Goal: Task Accomplishment & Management: Complete application form

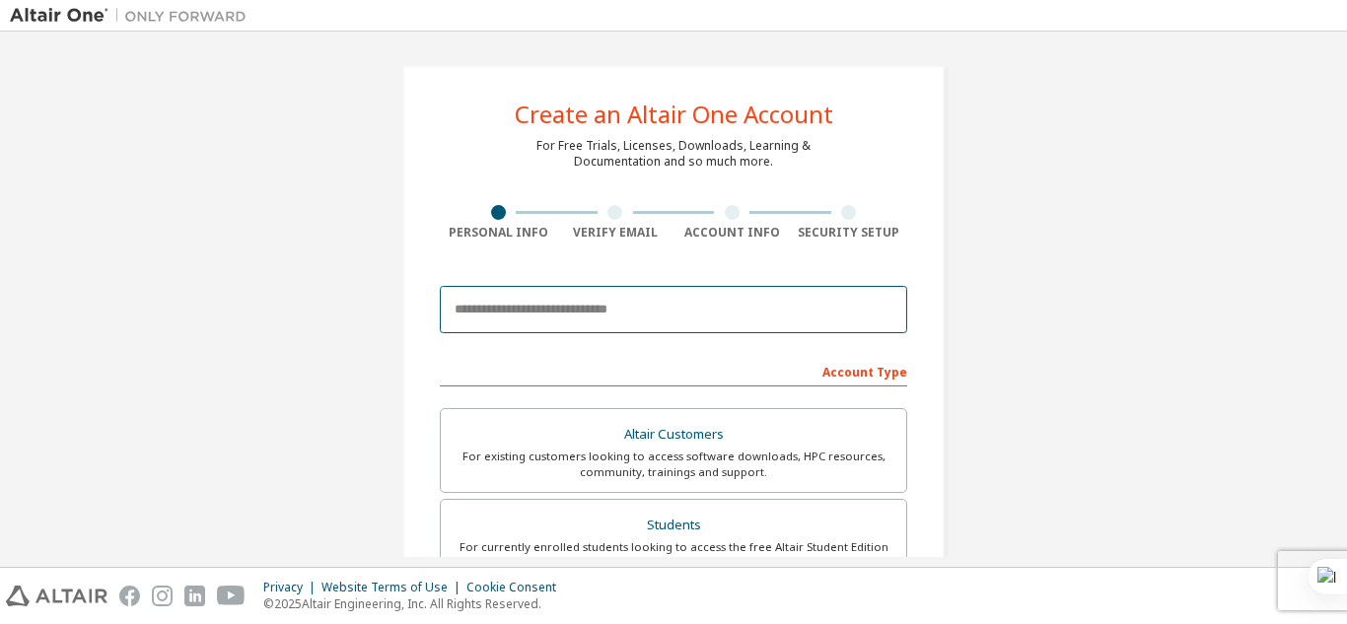
click at [571, 286] on input "email" at bounding box center [674, 309] width 468 height 47
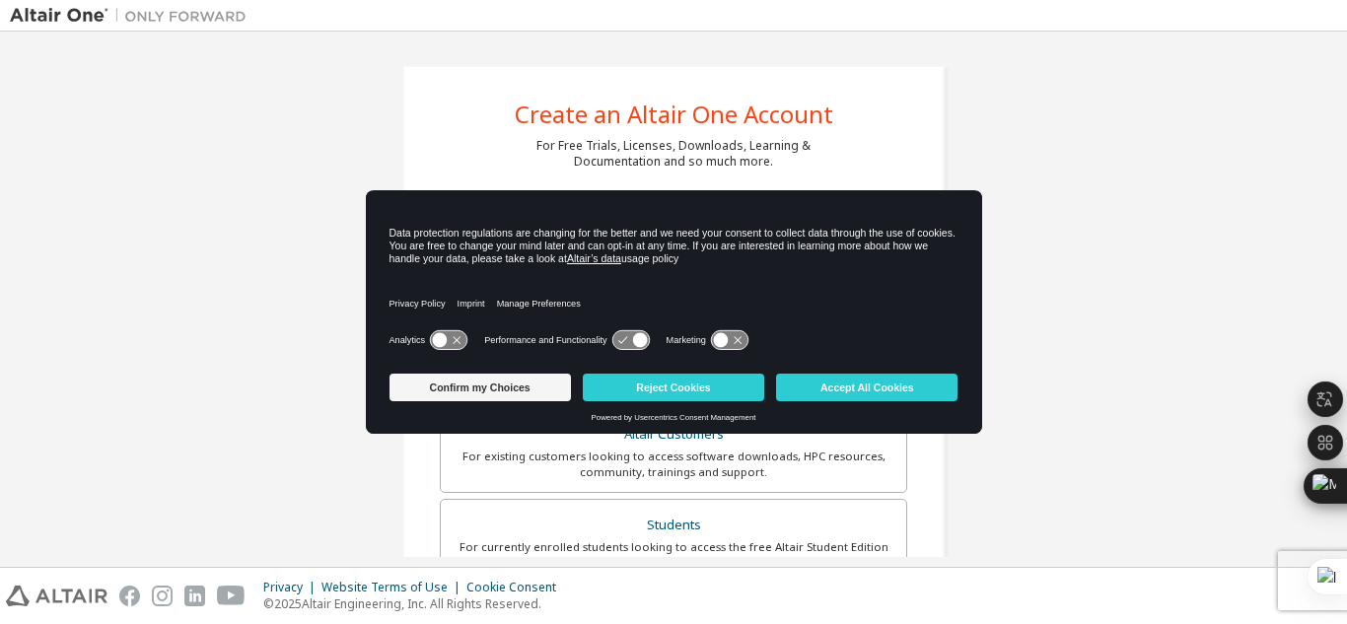
click at [1047, 161] on div "Create an Altair One Account For Free Trials, Licenses, Downloads, Learning & D…" at bounding box center [674, 563] width 1328 height 1045
click at [666, 382] on button "Reject Cookies" at bounding box center [673, 388] width 181 height 28
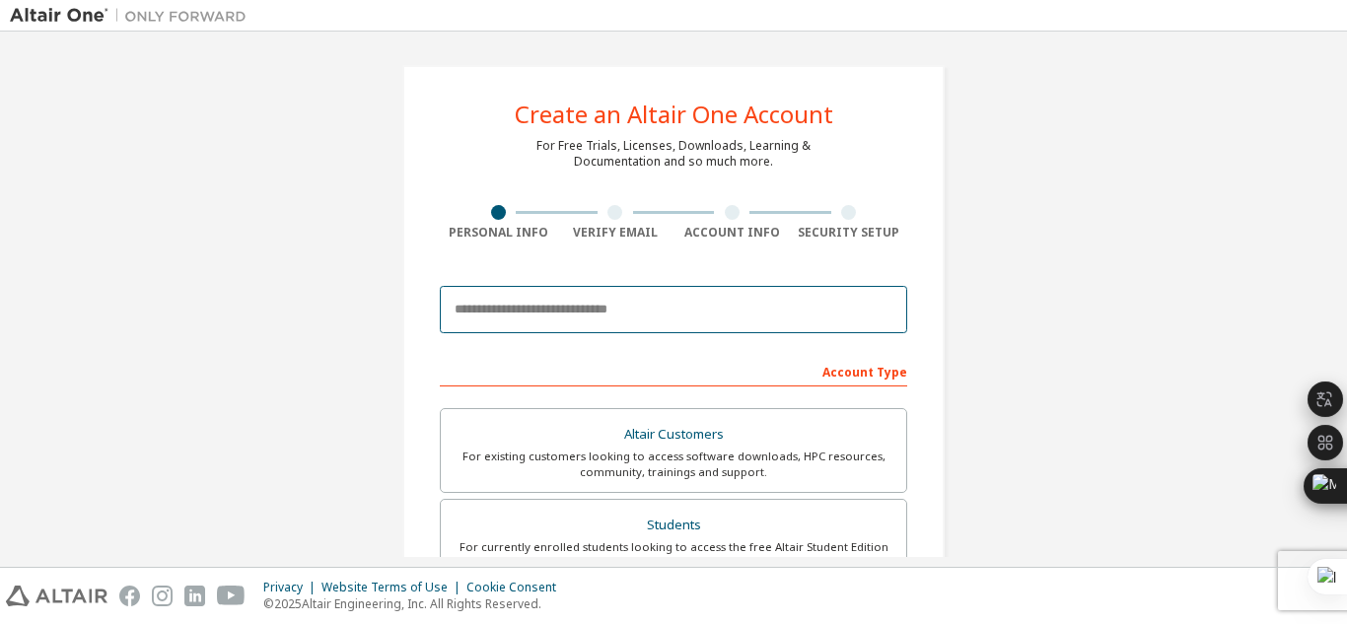
click at [581, 306] on input "email" at bounding box center [674, 309] width 468 height 47
type input "**********"
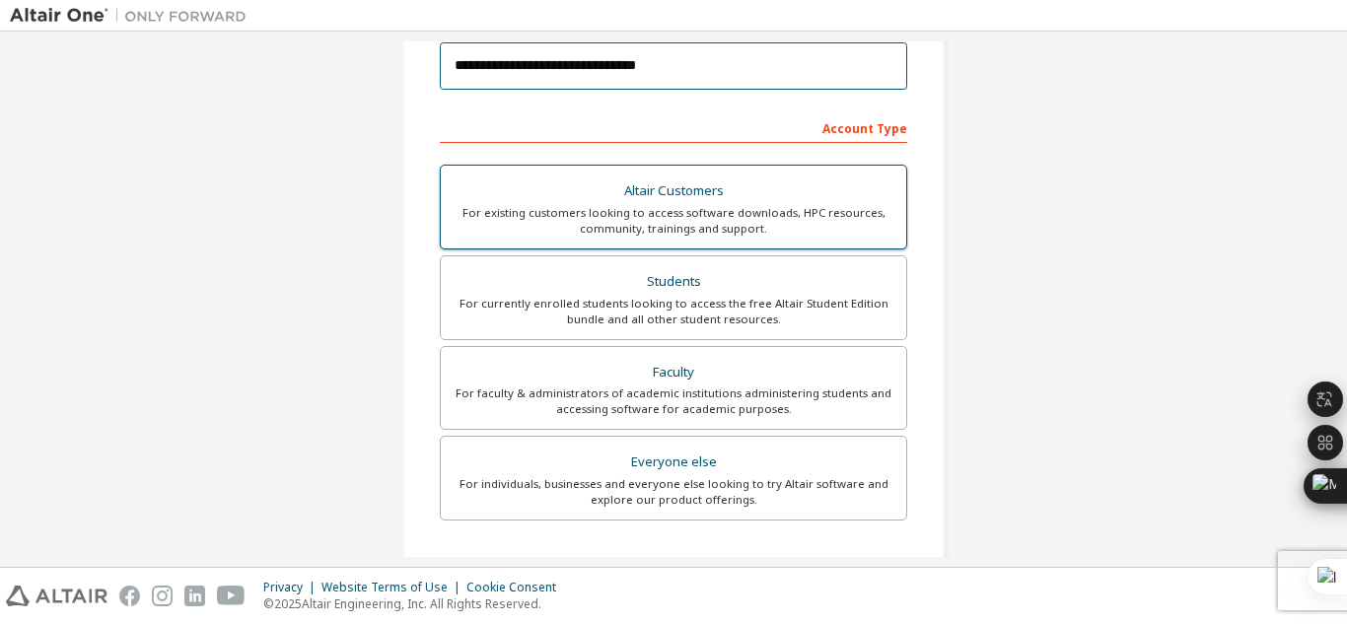
scroll to position [251, 0]
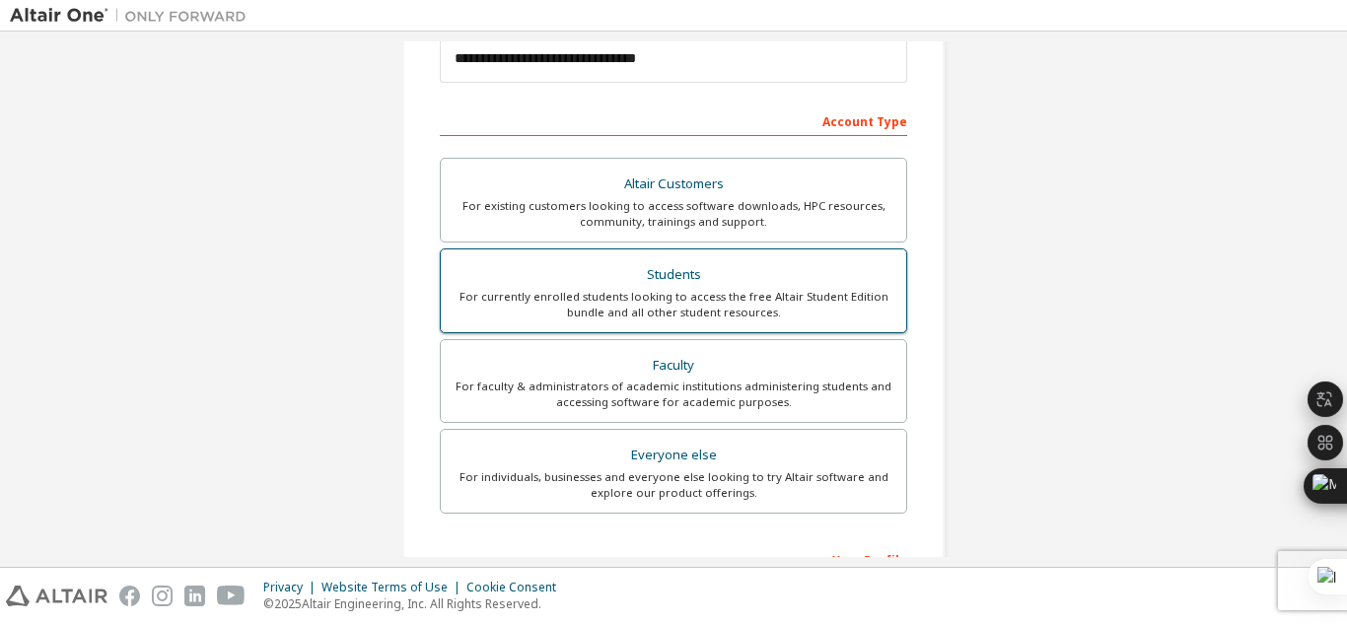
click at [663, 296] on div "For currently enrolled students looking to access the free Altair Student Editi…" at bounding box center [674, 305] width 442 height 32
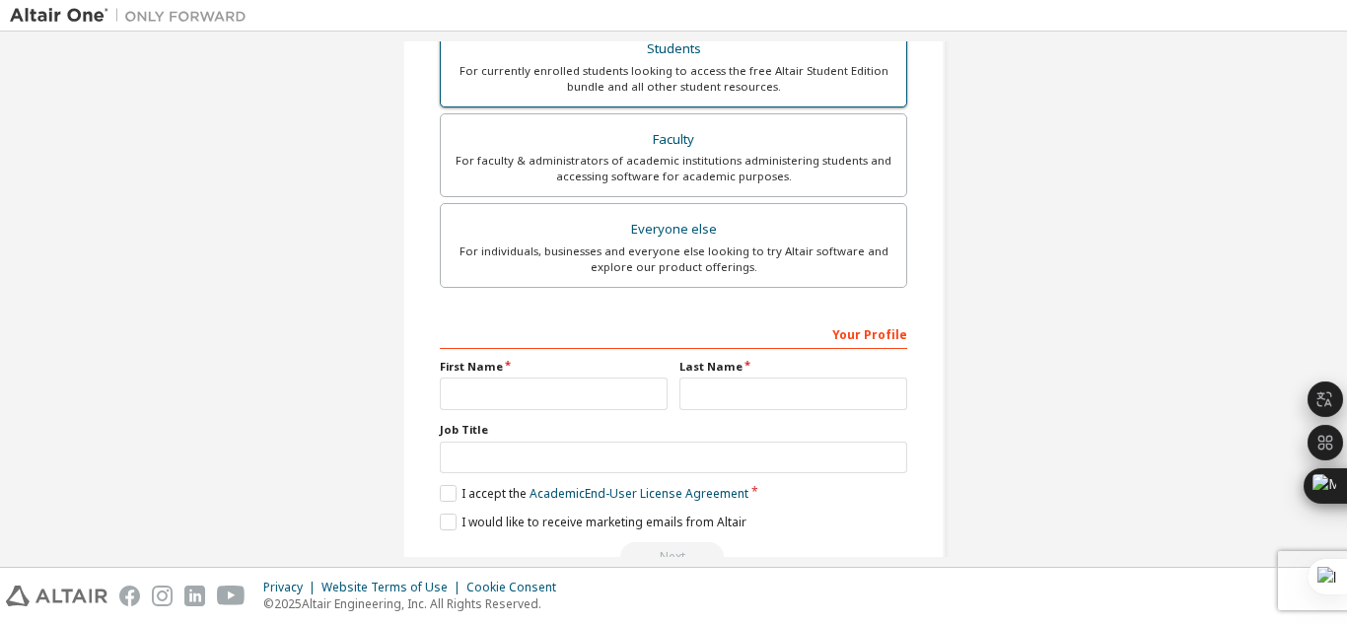
scroll to position [477, 0]
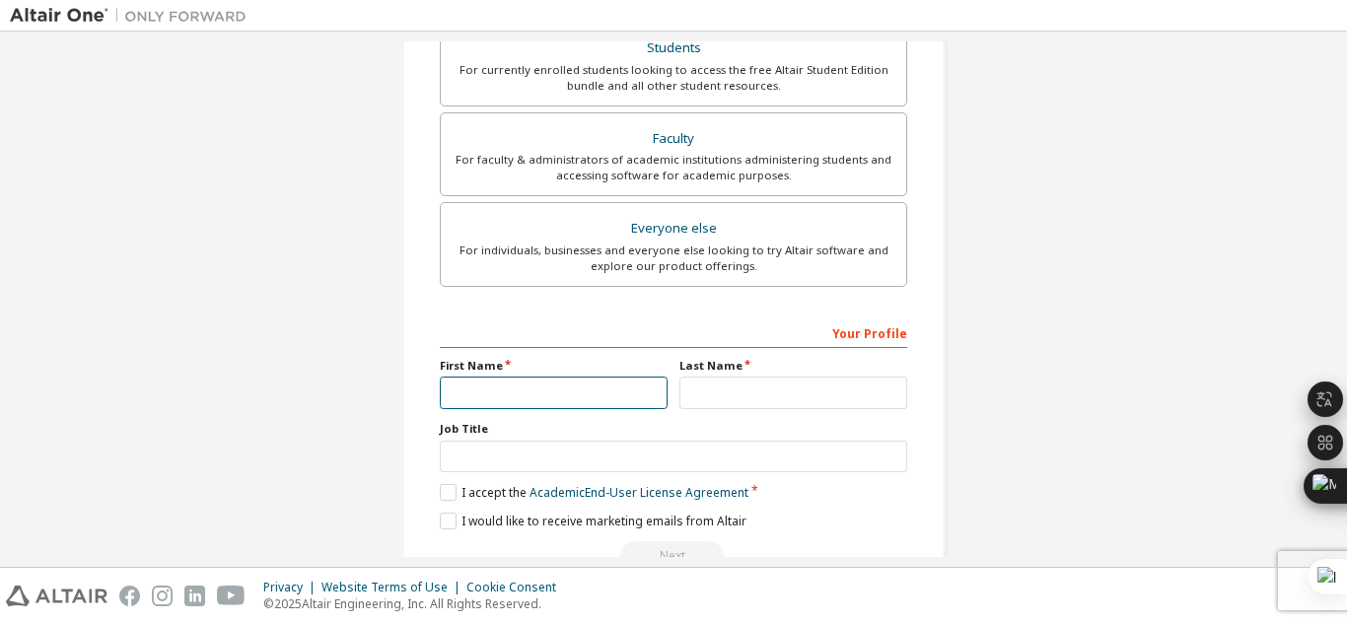
click at [541, 395] on input "text" at bounding box center [554, 393] width 228 height 33
type input "********"
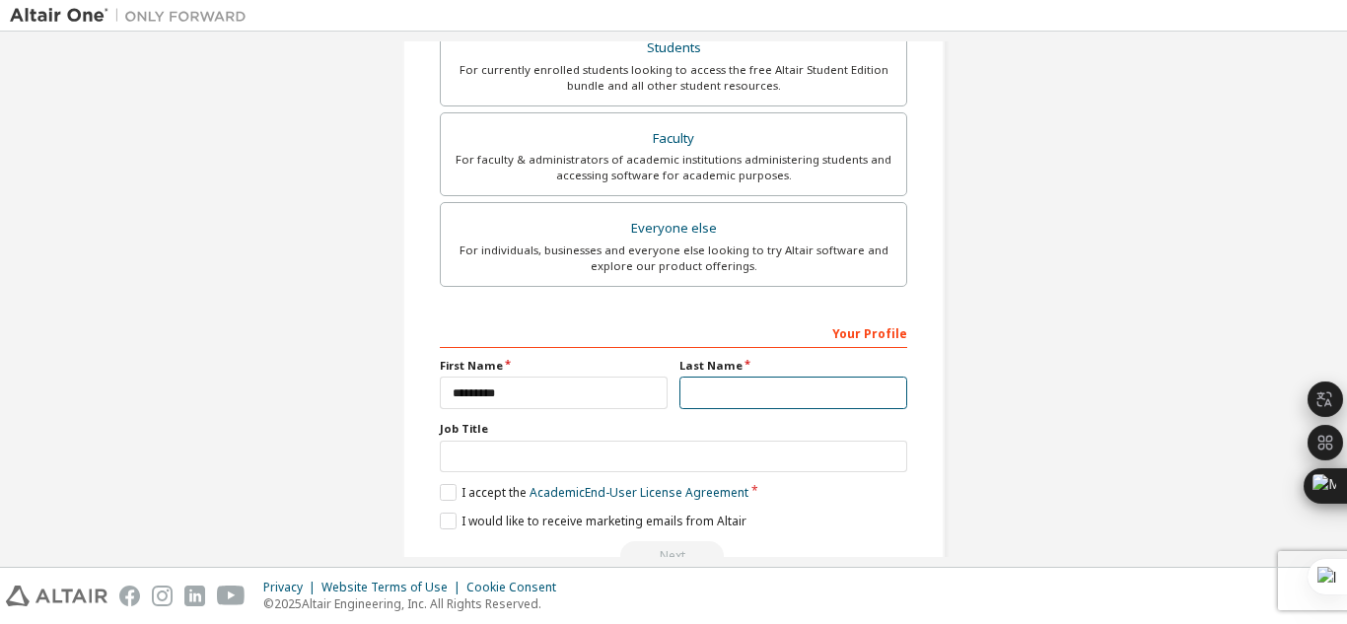
click at [703, 403] on input "text" at bounding box center [794, 393] width 228 height 33
type input "******"
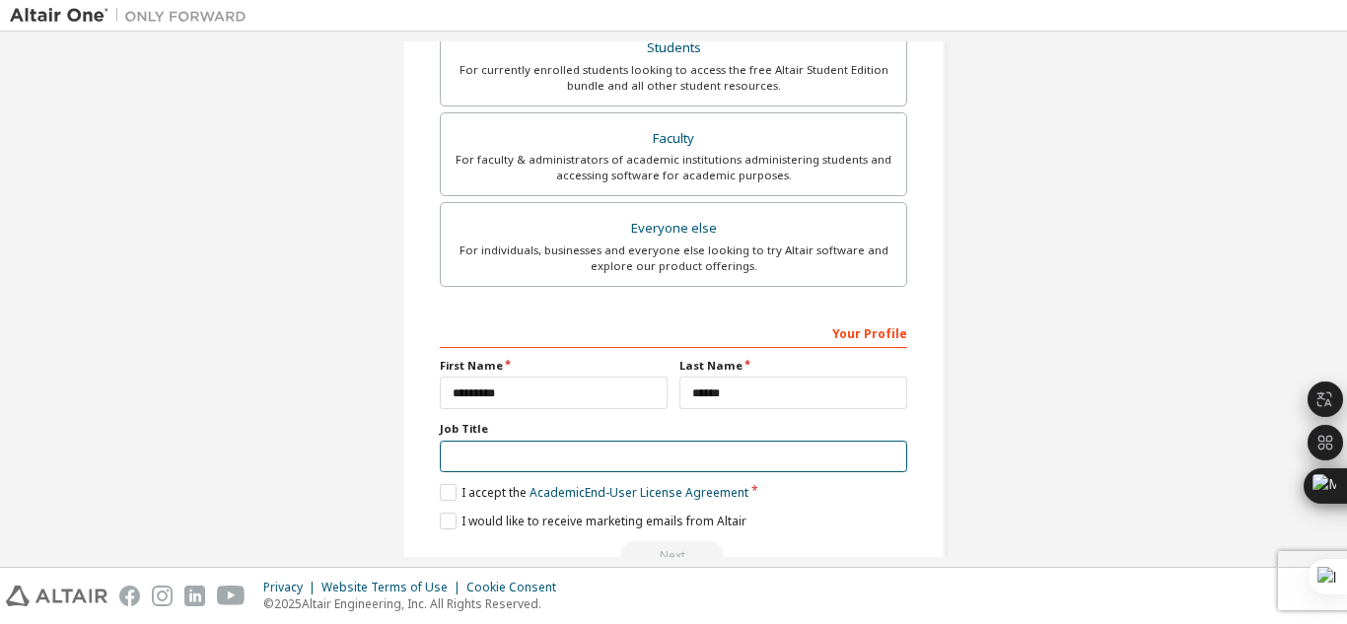
click at [616, 448] on input "text" at bounding box center [674, 457] width 468 height 33
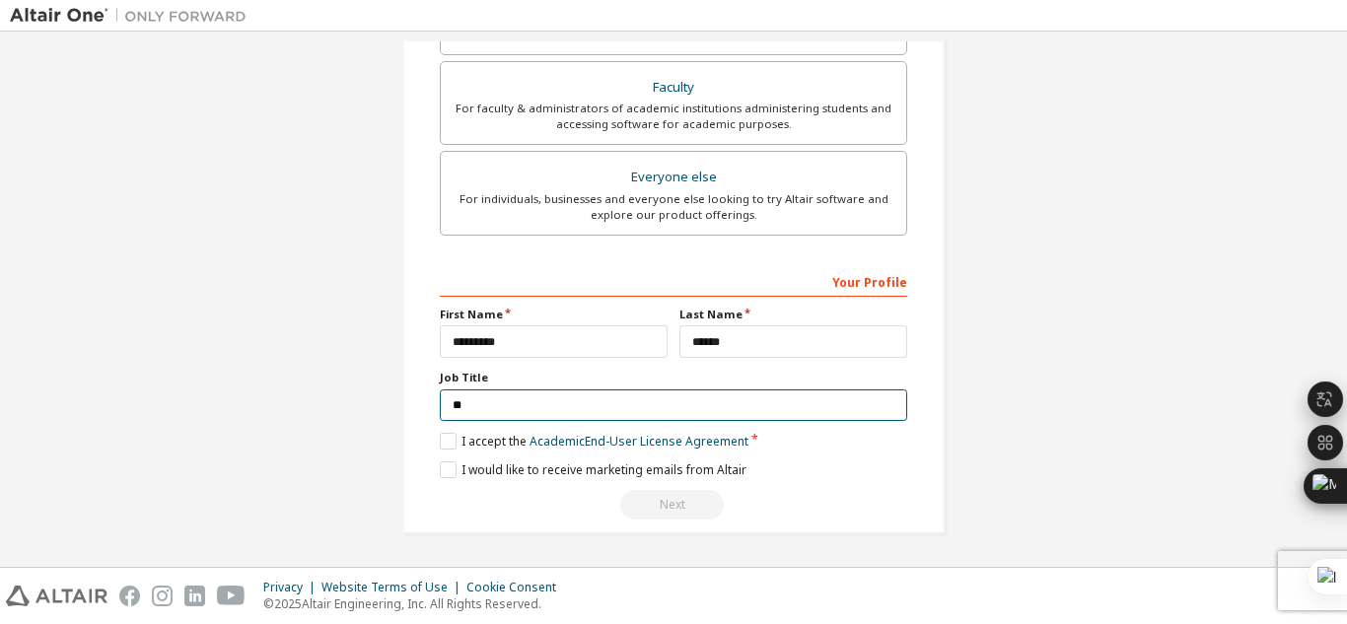
type input "*"
type input "**********"
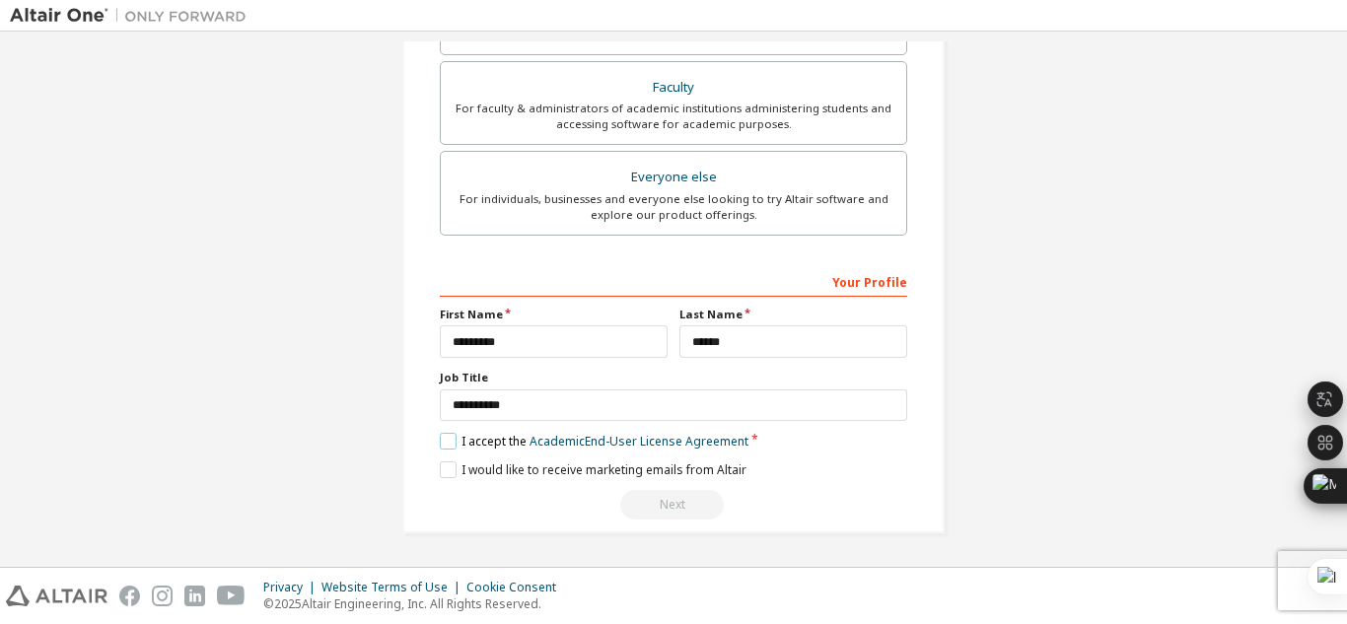
click at [442, 444] on label "I accept the Academic End-User License Agreement" at bounding box center [594, 441] width 309 height 17
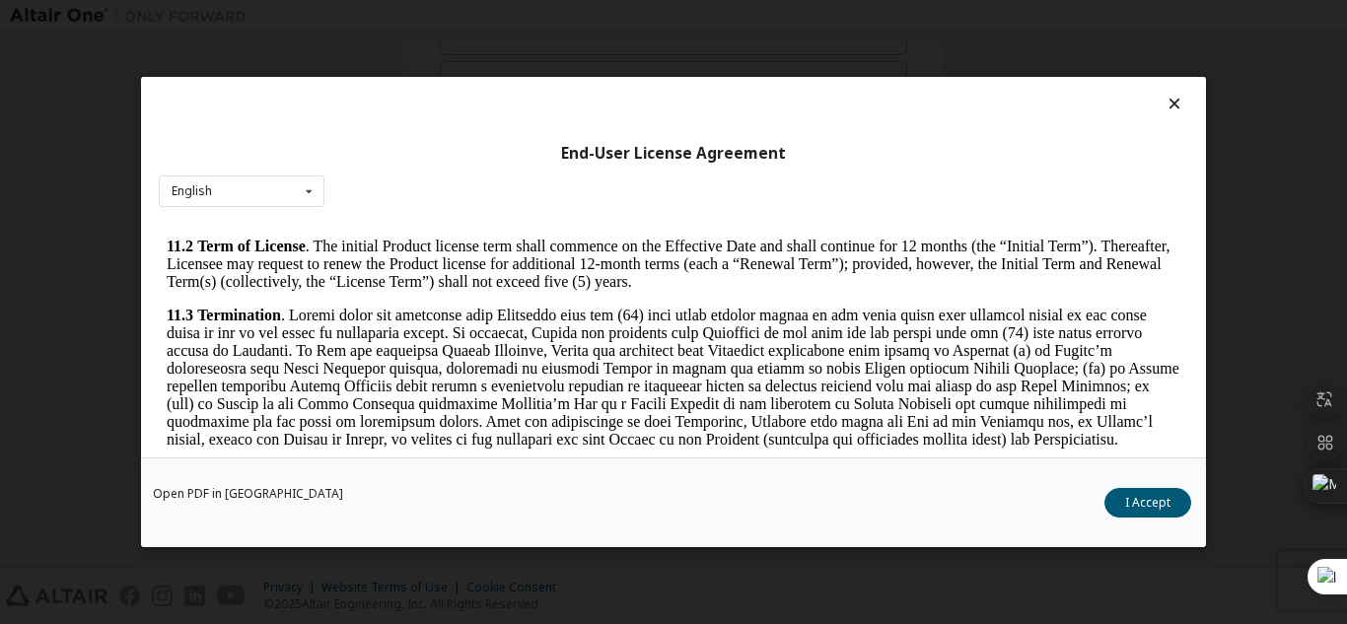
scroll to position [2952, 0]
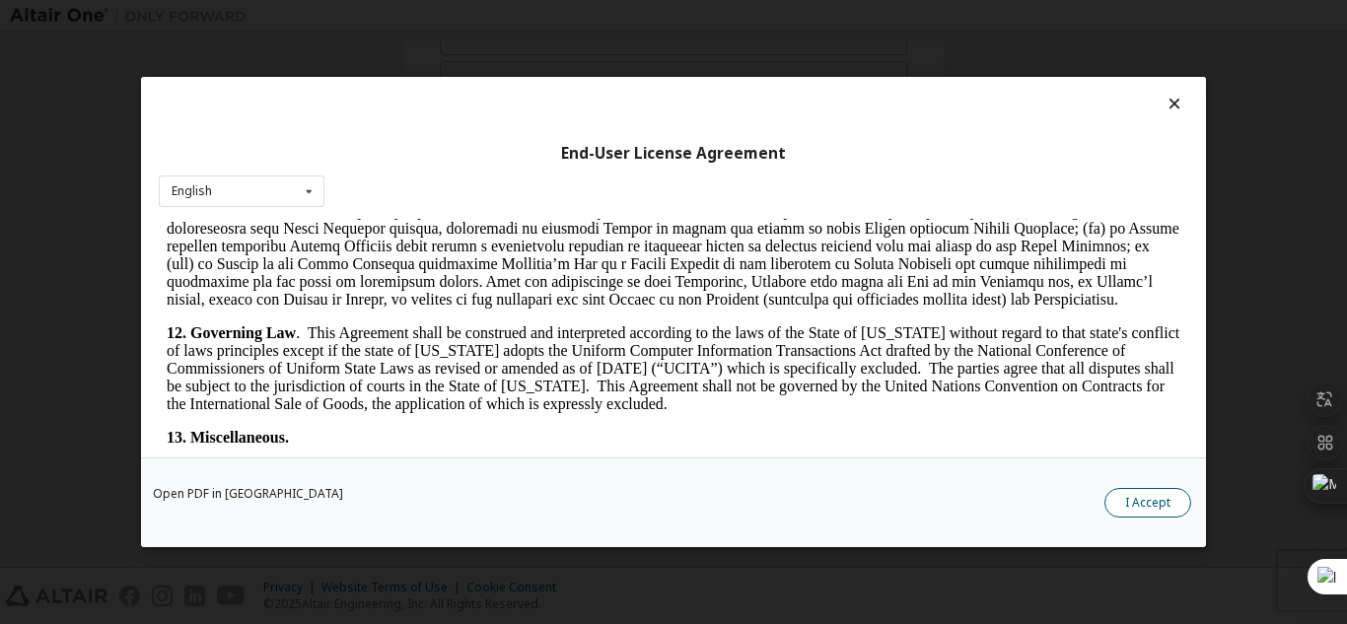
click at [1160, 500] on button "I Accept" at bounding box center [1148, 503] width 87 height 30
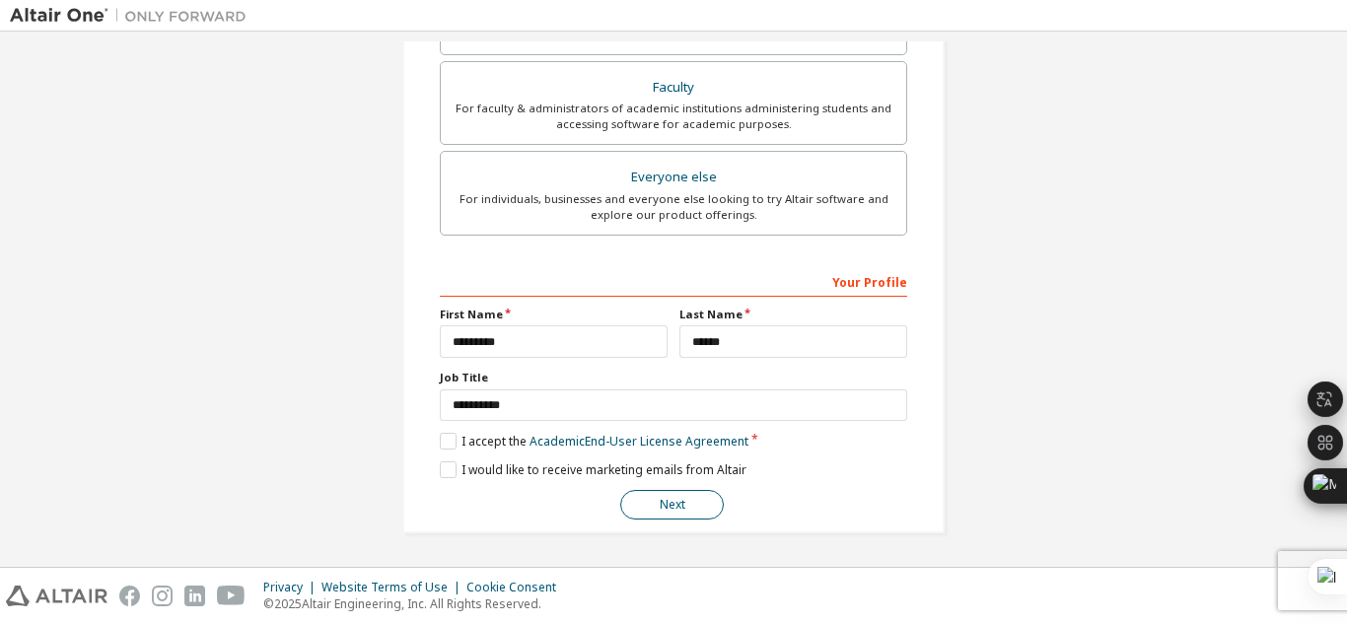
click at [683, 507] on button "Next" at bounding box center [672, 505] width 104 height 30
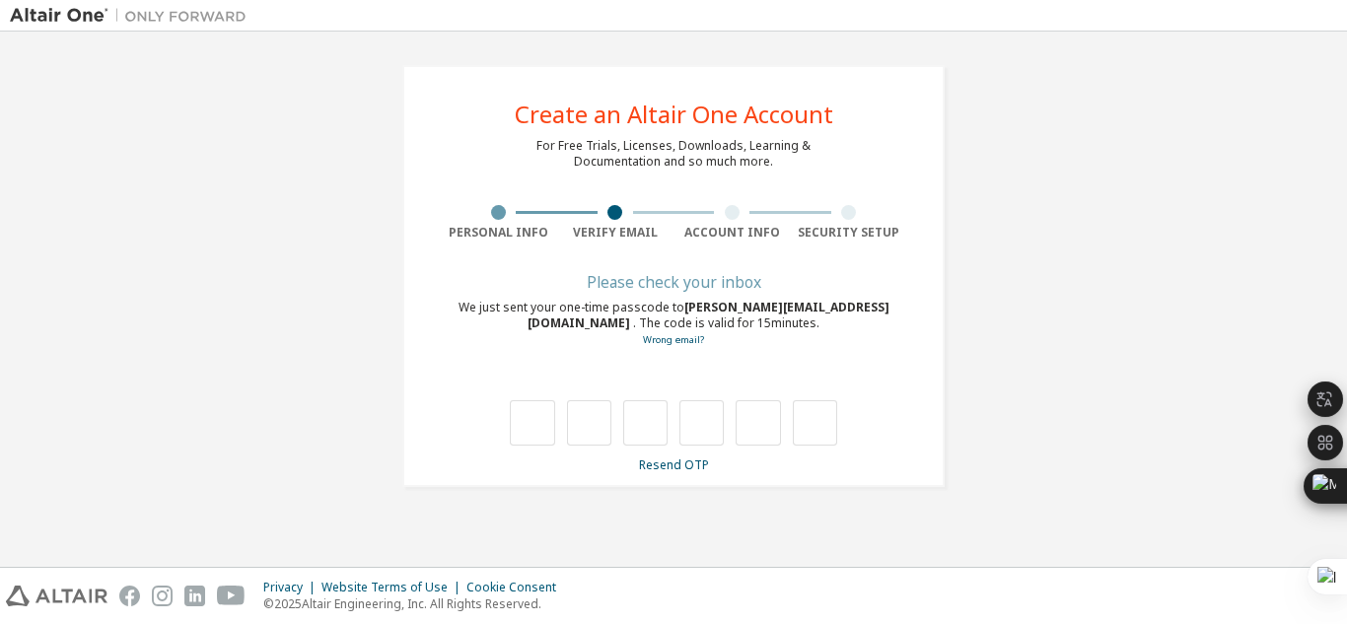
scroll to position [0, 0]
type input "*"
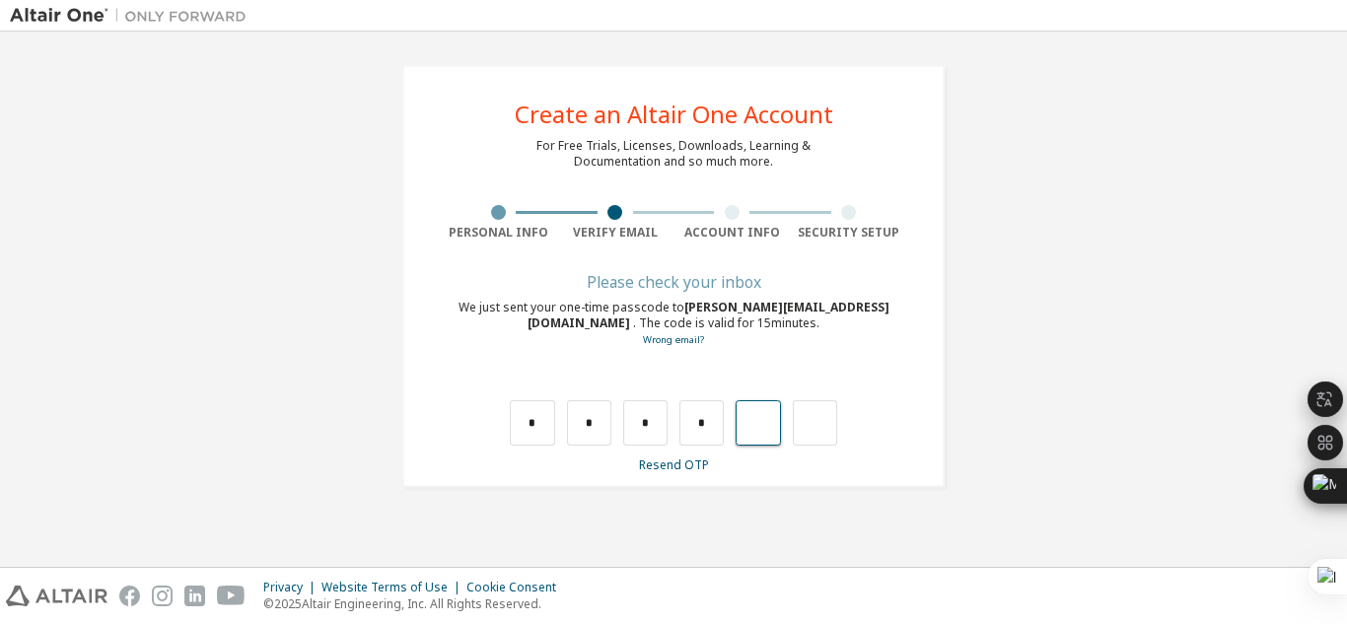
type input "*"
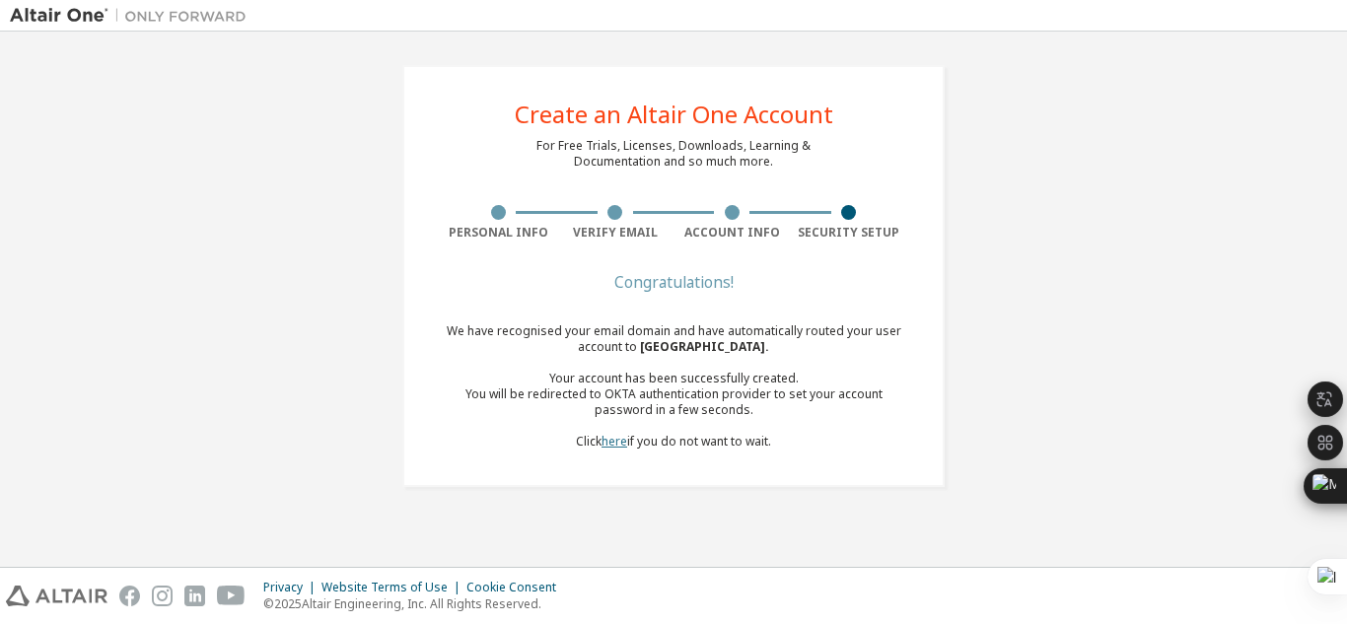
click at [614, 444] on link "here" at bounding box center [615, 441] width 26 height 17
